Goal: Information Seeking & Learning: Obtain resource

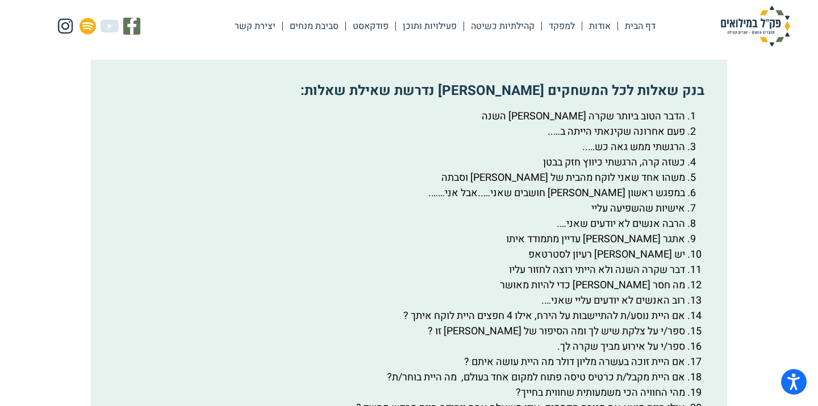
scroll to position [1872, 0]
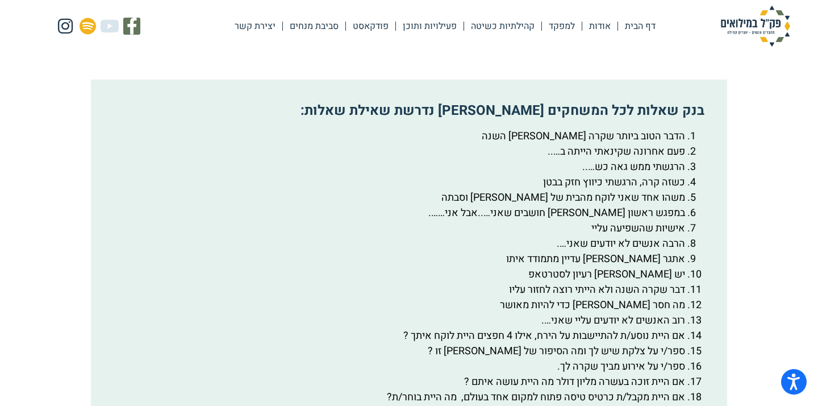
click at [579, 124] on div "בנק שאלות לכל המשחקים [PERSON_NAME] נדרשת שאילת שאלות: הדבר הטוב ביותר שקרה [PE…" at bounding box center [409, 359] width 636 height 559
click at [565, 144] on li "הדבר הטוב ביותר שקרה [PERSON_NAME] השנה" at bounding box center [397, 135] width 575 height 15
click at [637, 144] on li "הדבר הטוב ביותר שקרה [PERSON_NAME] השנה" at bounding box center [397, 135] width 575 height 15
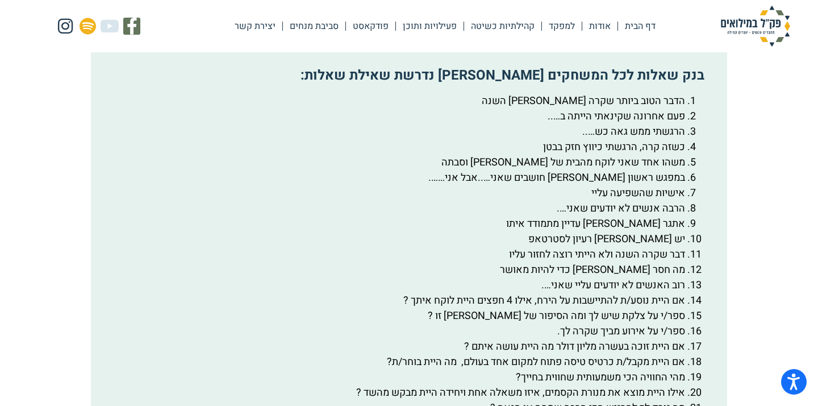
scroll to position [1914, 0]
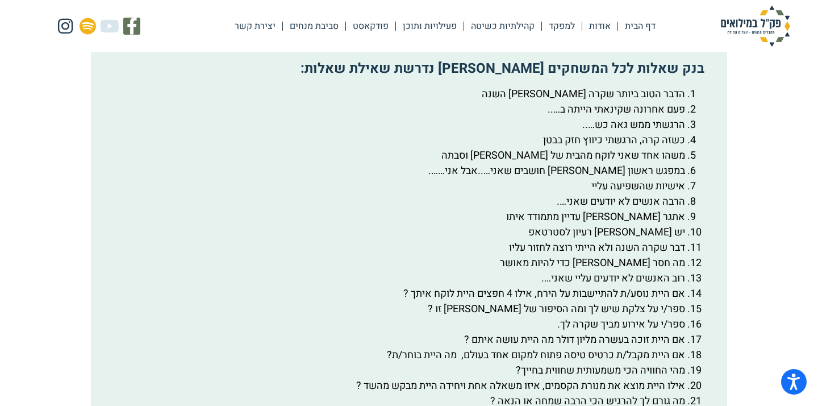
click at [700, 128] on ol "הדבר הטוב ביותר שקרה [PERSON_NAME] השנה פעם אחרונה שקינאתי הייתה ב….. הרגשתי ממ…" at bounding box center [409, 331] width 598 height 491
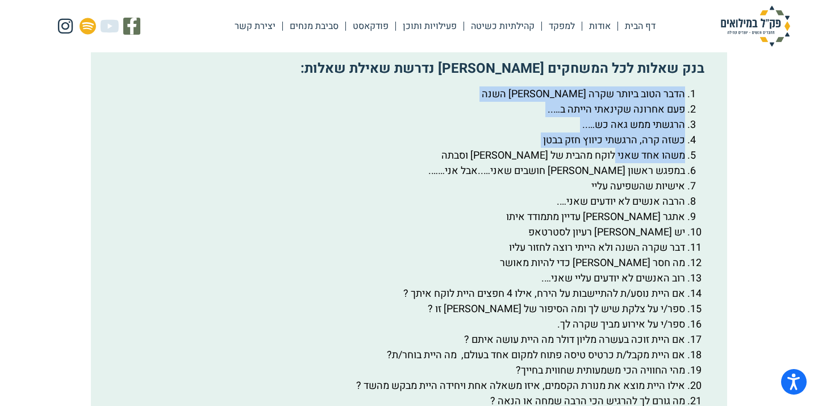
drag, startPoint x: 692, startPoint y: 127, endPoint x: 610, endPoint y: 182, distance: 98.6
click at [611, 181] on ol "הדבר הטוב ביותר שקרה [PERSON_NAME] השנה פעם אחרונה שקינאתי הייתה ב….. הרגשתי ממ…" at bounding box center [409, 331] width 598 height 491
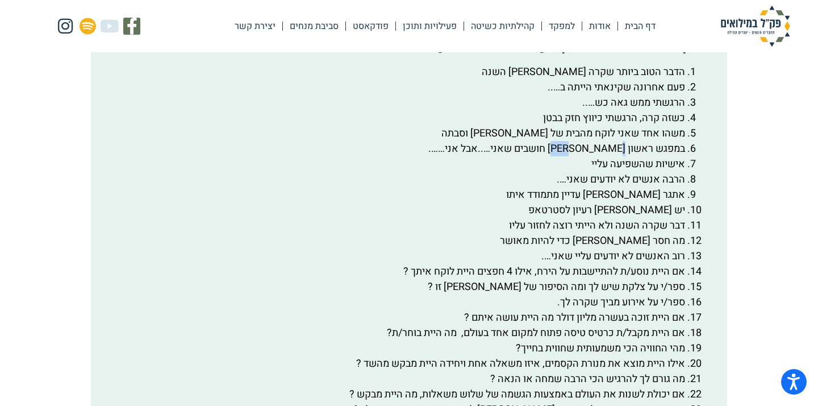
scroll to position [1945, 0]
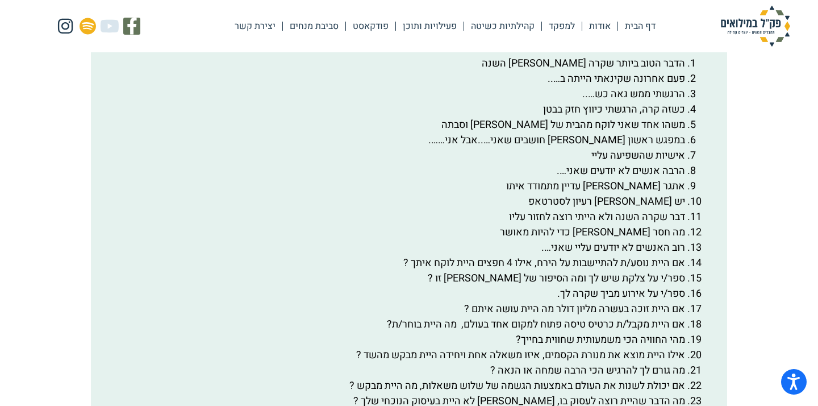
click at [578, 132] on li "משהו אחד שאני לוקח מהבית של [PERSON_NAME] וסבתה" at bounding box center [397, 124] width 575 height 15
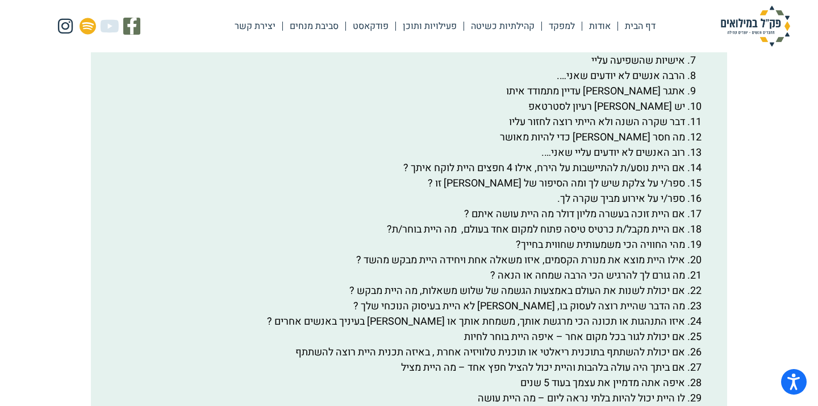
scroll to position [2042, 0]
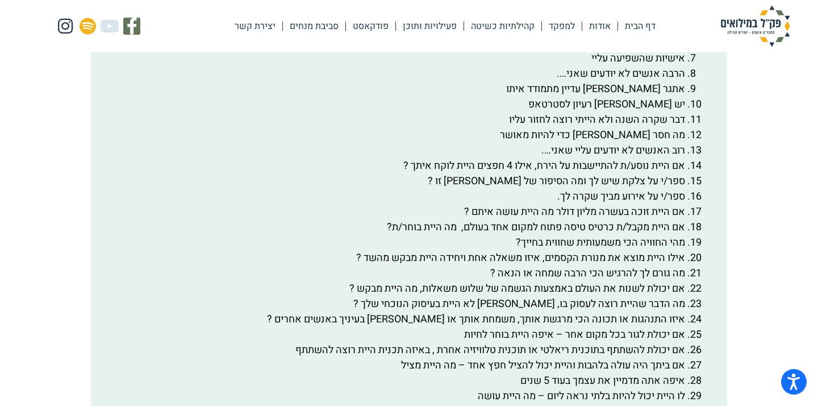
click at [466, 342] on li "אם יכולת לגור בכל מקום אחר – איפה היית בוחר לחיות" at bounding box center [397, 334] width 575 height 15
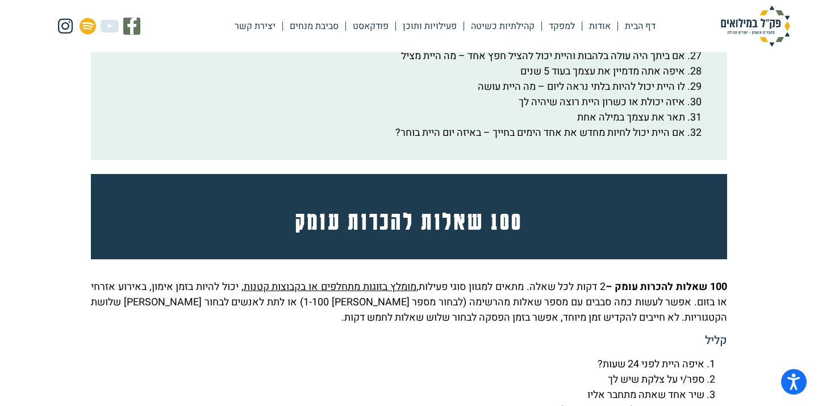
scroll to position [2525, 0]
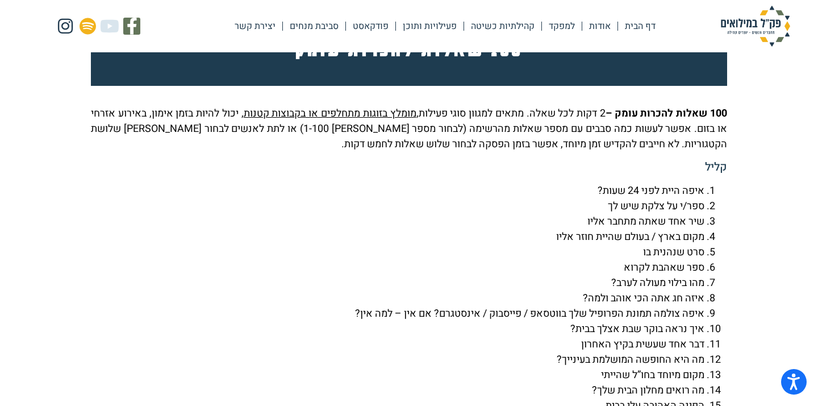
click at [515, 152] on p "100 שאלות להכרות עומק – 2 דקות לכל שאלה. מתאים למגוון סוגי פעילות, מומלץ בזוגות…" at bounding box center [409, 129] width 636 height 46
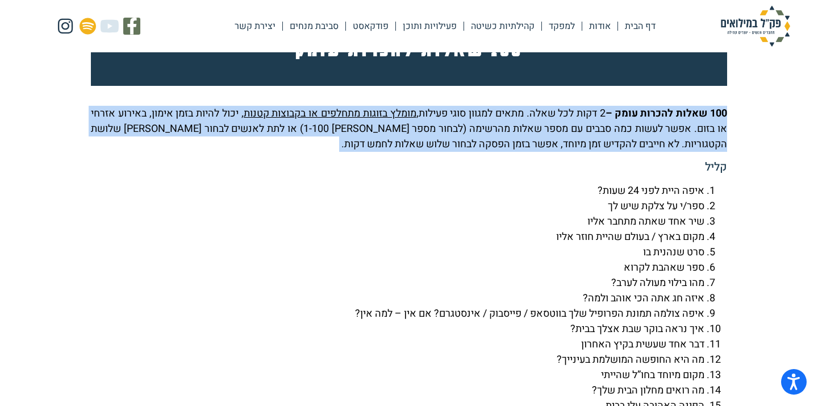
click at [515, 152] on p "100 שאלות להכרות עומק – 2 דקות לכל שאלה. מתאים למגוון סוגי פעילות, מומלץ בזוגות…" at bounding box center [409, 129] width 636 height 46
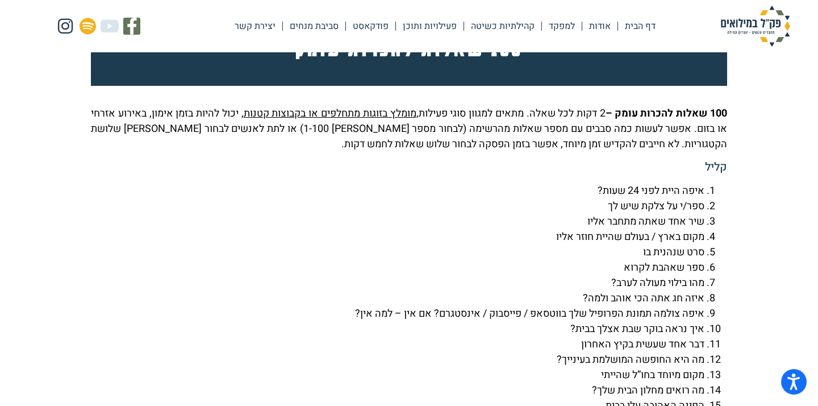
click at [508, 152] on p "100 שאלות להכרות עומק – 2 דקות לכל שאלה. מתאים למגוון סוגי פעילות, מומלץ בזוגות…" at bounding box center [409, 129] width 636 height 46
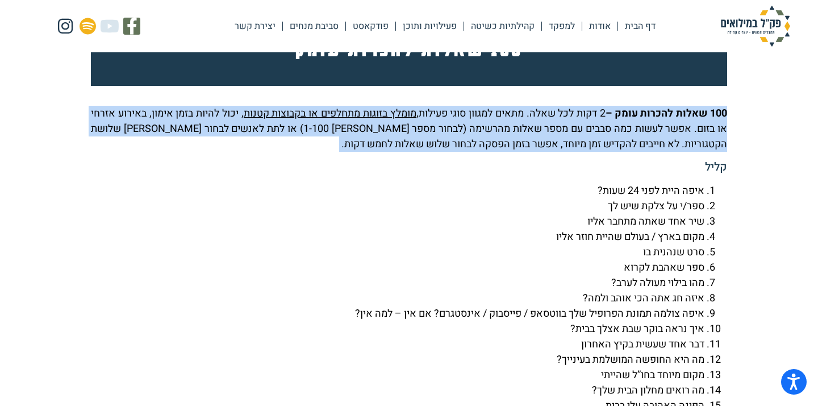
click at [508, 152] on p "100 שאלות להכרות עומק – 2 דקות לכל שאלה. מתאים למגוון סוגי פעילות, מומלץ בזוגות…" at bounding box center [409, 129] width 636 height 46
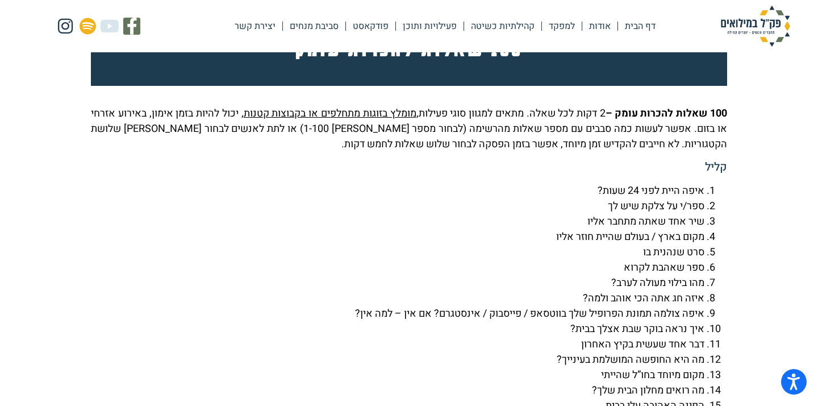
click at [487, 152] on p "100 שאלות להכרות עומק – 2 דקות לכל שאלה. מתאים למגוון סוגי פעילות, מומלץ בזוגות…" at bounding box center [409, 129] width 636 height 46
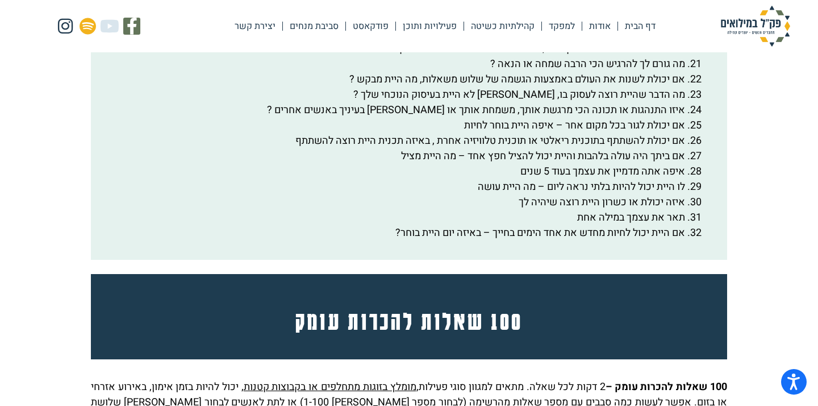
scroll to position [2214, 0]
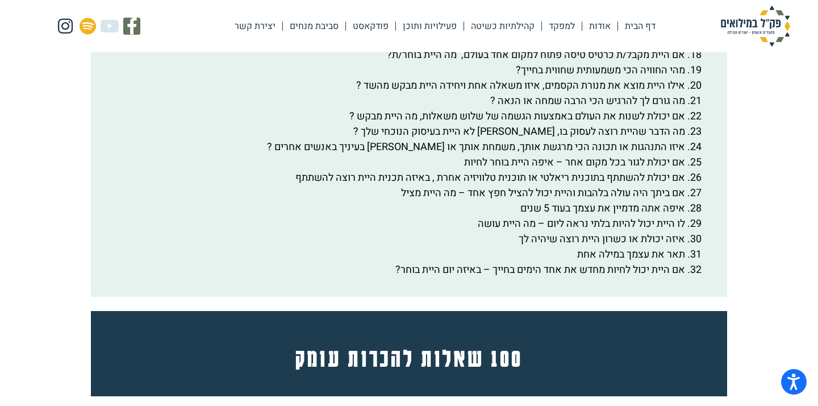
click at [381, 277] on li "אם היית יכול לחיות מחדש את אחד הימים בחייך – באיזה יום היית בוחר?" at bounding box center [397, 269] width 575 height 15
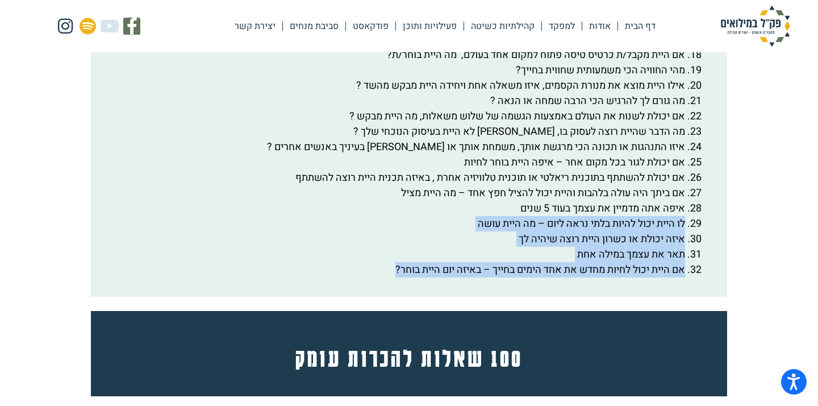
drag, startPoint x: 379, startPoint y: 298, endPoint x: 428, endPoint y: 239, distance: 76.3
click at [428, 239] on ol "הדבר הטוב ביותר שקרה [PERSON_NAME] השנה פעם אחרונה שקינאתי הייתה ב….. הרגשתי ממ…" at bounding box center [409, 31] width 598 height 491
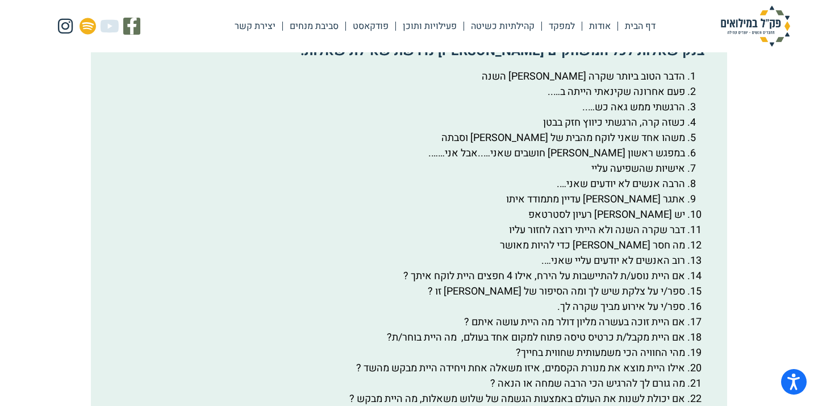
scroll to position [1885, 0]
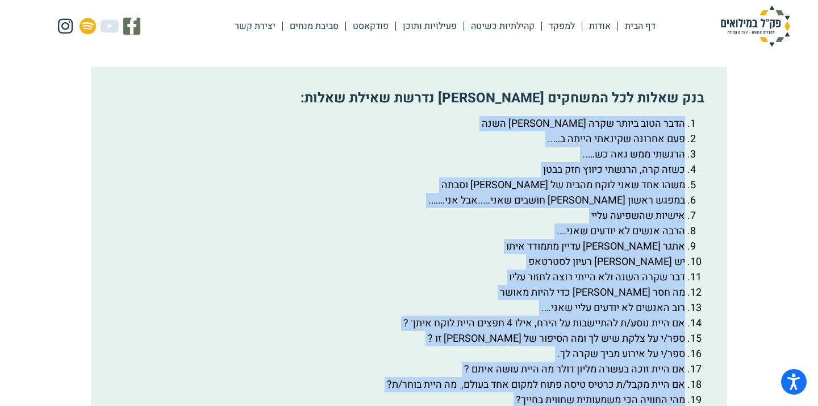
click at [686, 131] on li "הדבר הטוב ביותר שקרה [PERSON_NAME] השנה" at bounding box center [397, 123] width 575 height 15
copy ol "lore ipsu dolor sita co adip eli seddoe tempori utlab e….. dolore mag ali en…..…"
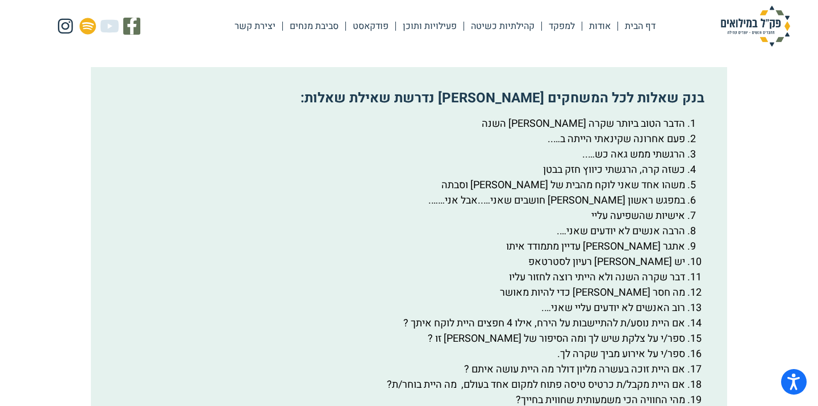
click at [621, 193] on li "משהו אחד שאני לוקח מהבית של [PERSON_NAME] וסבתה" at bounding box center [397, 184] width 575 height 15
click at [637, 147] on li "פעם אחרונה שקינאתי הייתה ב….." at bounding box center [397, 138] width 575 height 15
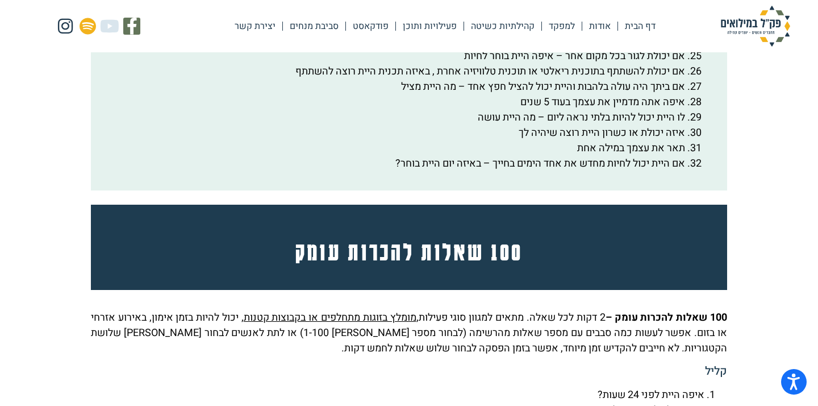
scroll to position [2319, 0]
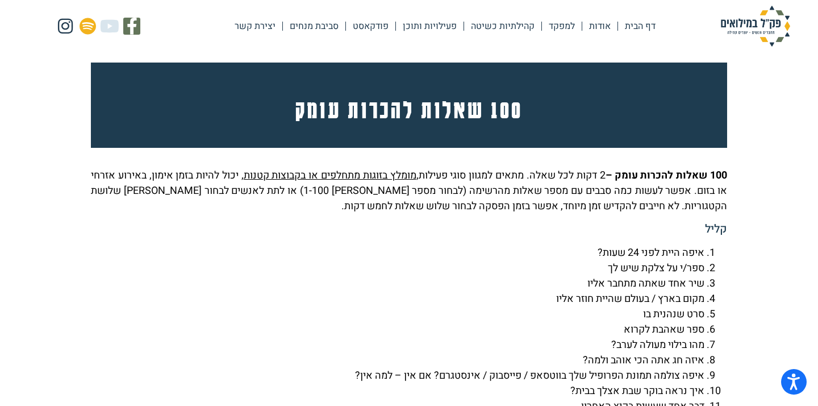
scroll to position [2457, 0]
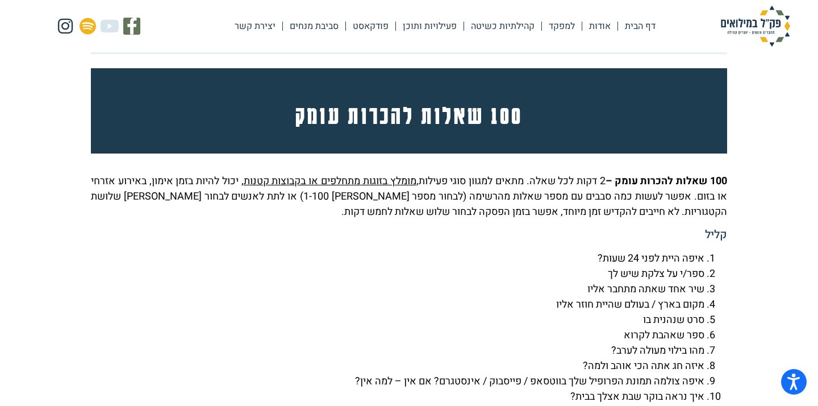
click at [672, 266] on li "איפה היית לפני 24 שעות?" at bounding box center [398, 258] width 614 height 15
click at [650, 266] on li "איפה היית לפני 24 שעות?" at bounding box center [398, 258] width 614 height 15
click at [622, 297] on li "שיר אחד שאתה מתחבר אליו" at bounding box center [398, 288] width 614 height 15
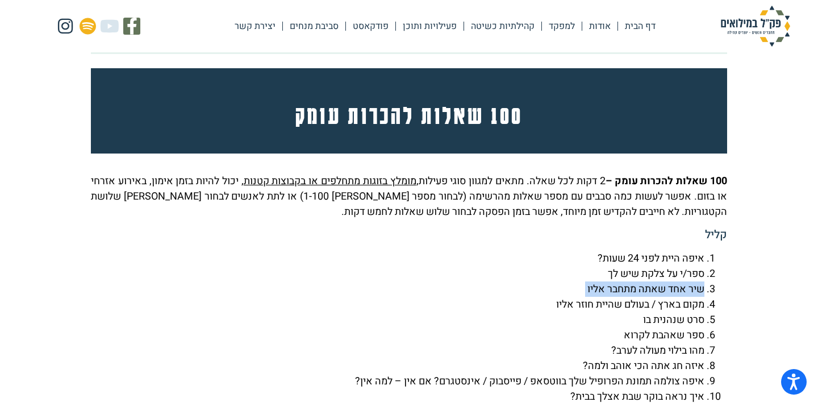
click at [622, 297] on li "שיר אחד שאתה מתחבר אליו" at bounding box center [398, 288] width 614 height 15
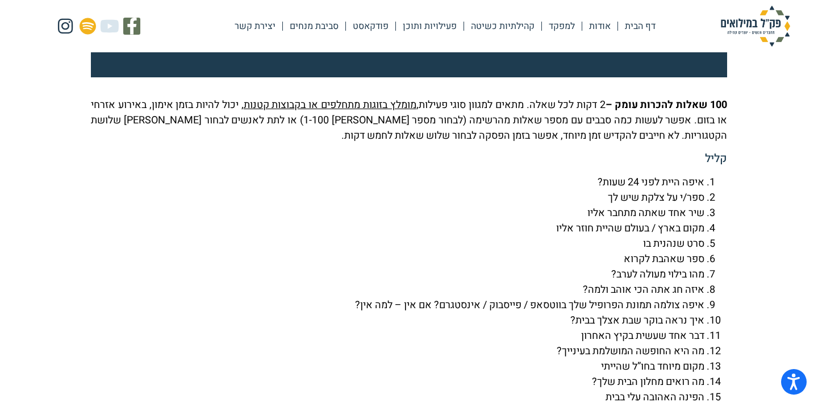
scroll to position [2534, 0]
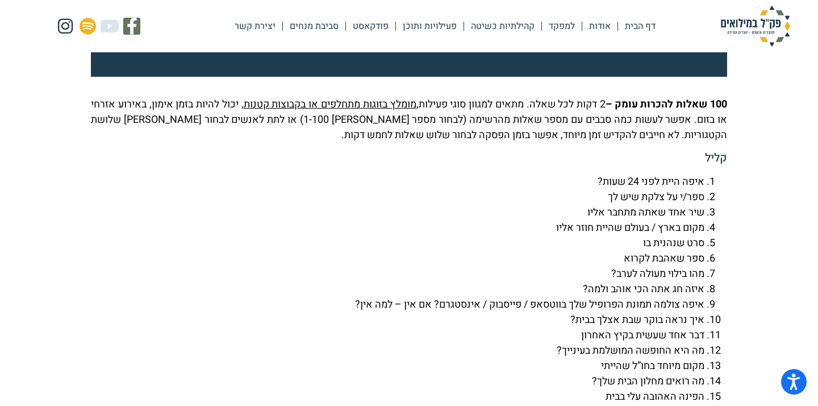
click at [686, 251] on li "סרט שנהנית בו" at bounding box center [398, 242] width 614 height 15
click at [686, 235] on li "מקום בארץ / בעולם שהיית חוזר אליו" at bounding box center [398, 227] width 614 height 15
click at [685, 235] on li "מקום בארץ / בעולם שהיית חוזר אליו" at bounding box center [398, 227] width 614 height 15
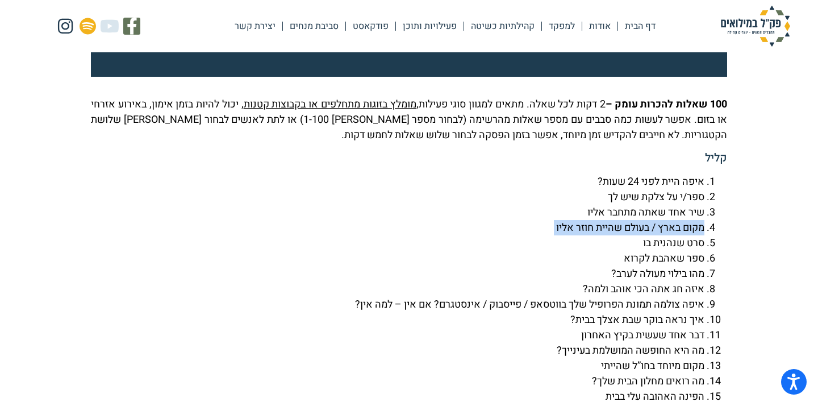
click at [685, 235] on li "מקום בארץ / בעולם שהיית חוזר אליו" at bounding box center [398, 227] width 614 height 15
click at [654, 266] on li "ספר שאהבת לקרוא" at bounding box center [398, 258] width 614 height 15
click at [627, 251] on li "סרט שנהנית בו" at bounding box center [398, 242] width 614 height 15
click at [619, 266] on li "ספר שאהבת לקרוא" at bounding box center [398, 258] width 614 height 15
click at [587, 266] on li "ספר שאהבת לקרוא" at bounding box center [398, 258] width 614 height 15
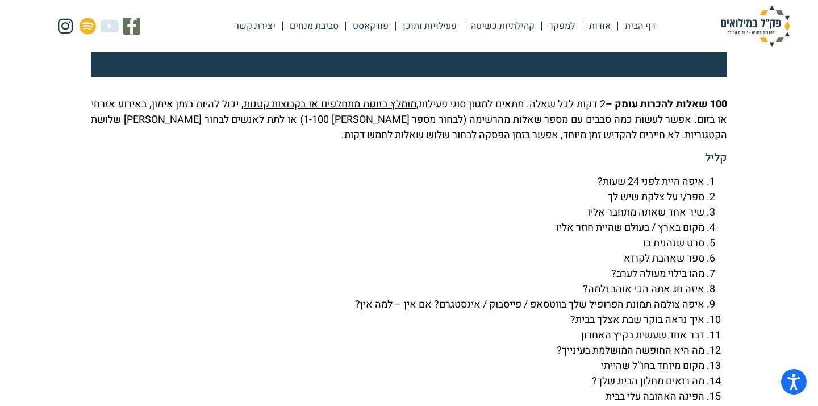
click at [588, 281] on li "מהו בילוי מעולה לערב?" at bounding box center [398, 273] width 614 height 15
click at [581, 297] on li "איזה חג אתה הכי אוהב ולמה?" at bounding box center [398, 288] width 614 height 15
click at [571, 297] on li "איזה חג אתה הכי אוהב ולמה?" at bounding box center [398, 288] width 614 height 15
click at [699, 189] on li "איפה היית לפני 24 שעות?" at bounding box center [398, 181] width 614 height 15
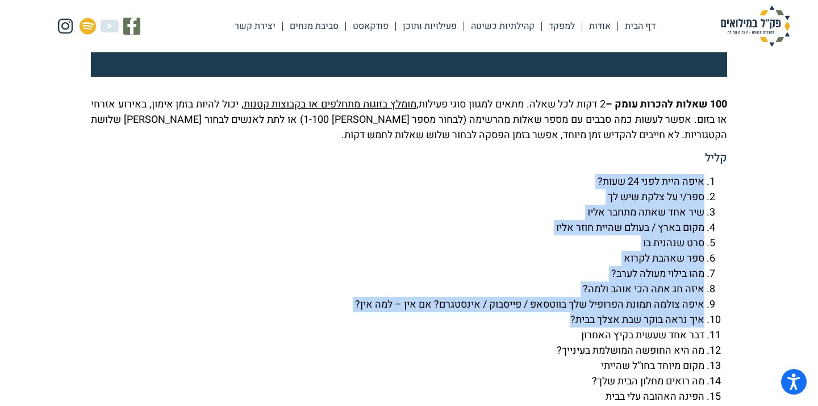
drag, startPoint x: 725, startPoint y: 202, endPoint x: 347, endPoint y: 344, distance: 404.3
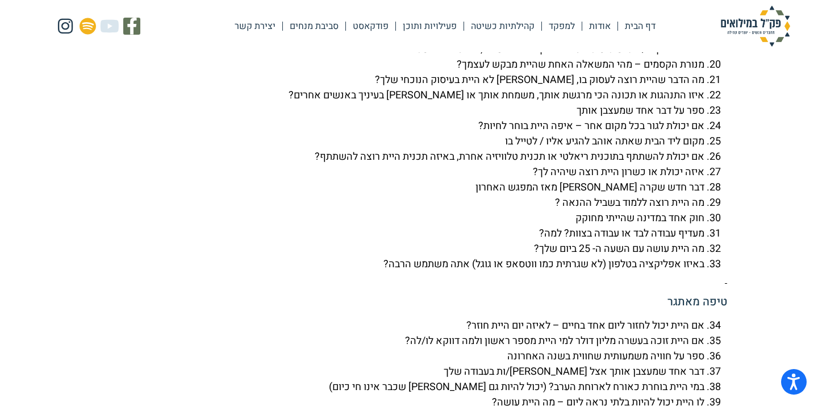
scroll to position [2953, 0]
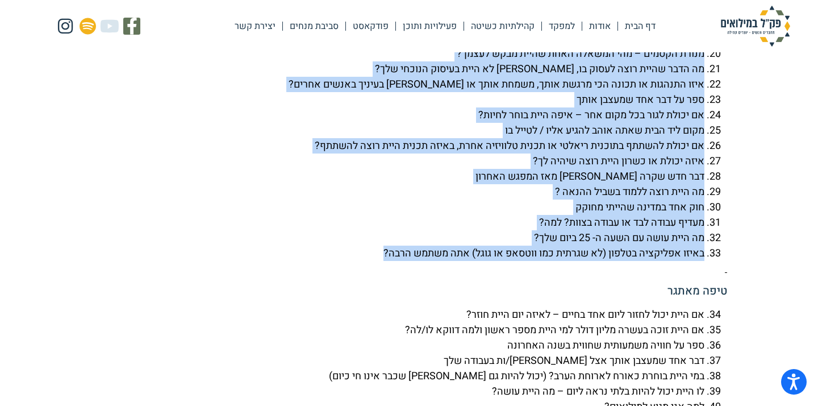
click at [368, 261] on li "באיזו אפליקציה בטלפון (לא שגרתית כמו ווטסאפ או גוגל) אתה משתמש הרבה?" at bounding box center [398, 252] width 614 height 15
copy ol "lore ipsu dolo 46 sita? con/a el sedd eiu te inc utl etdo magna aliq enim admi …"
